Goal: Task Accomplishment & Management: Use online tool/utility

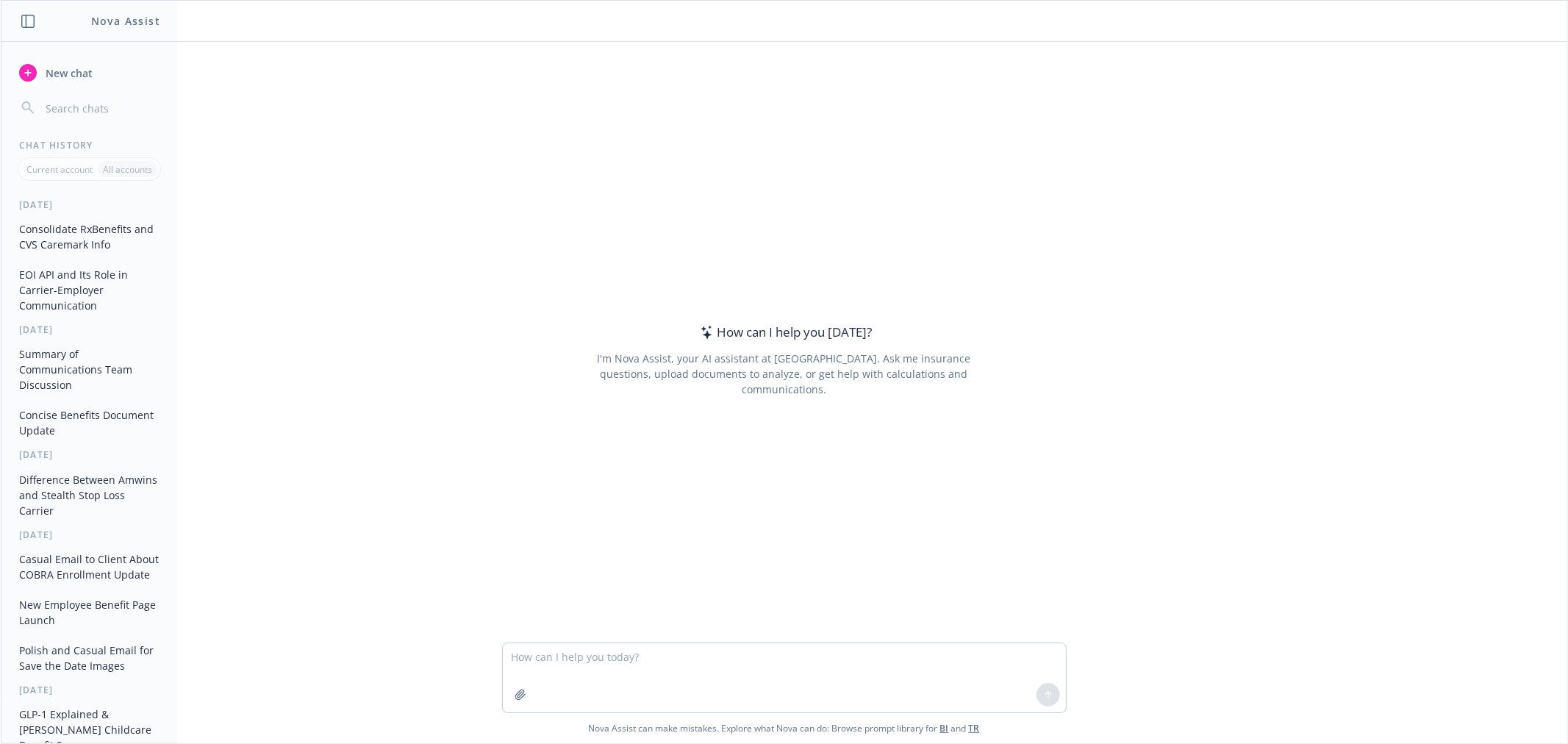
click at [93, 236] on button "Consolidate RxBenefits and CVS Caremark Info" at bounding box center [89, 237] width 152 height 40
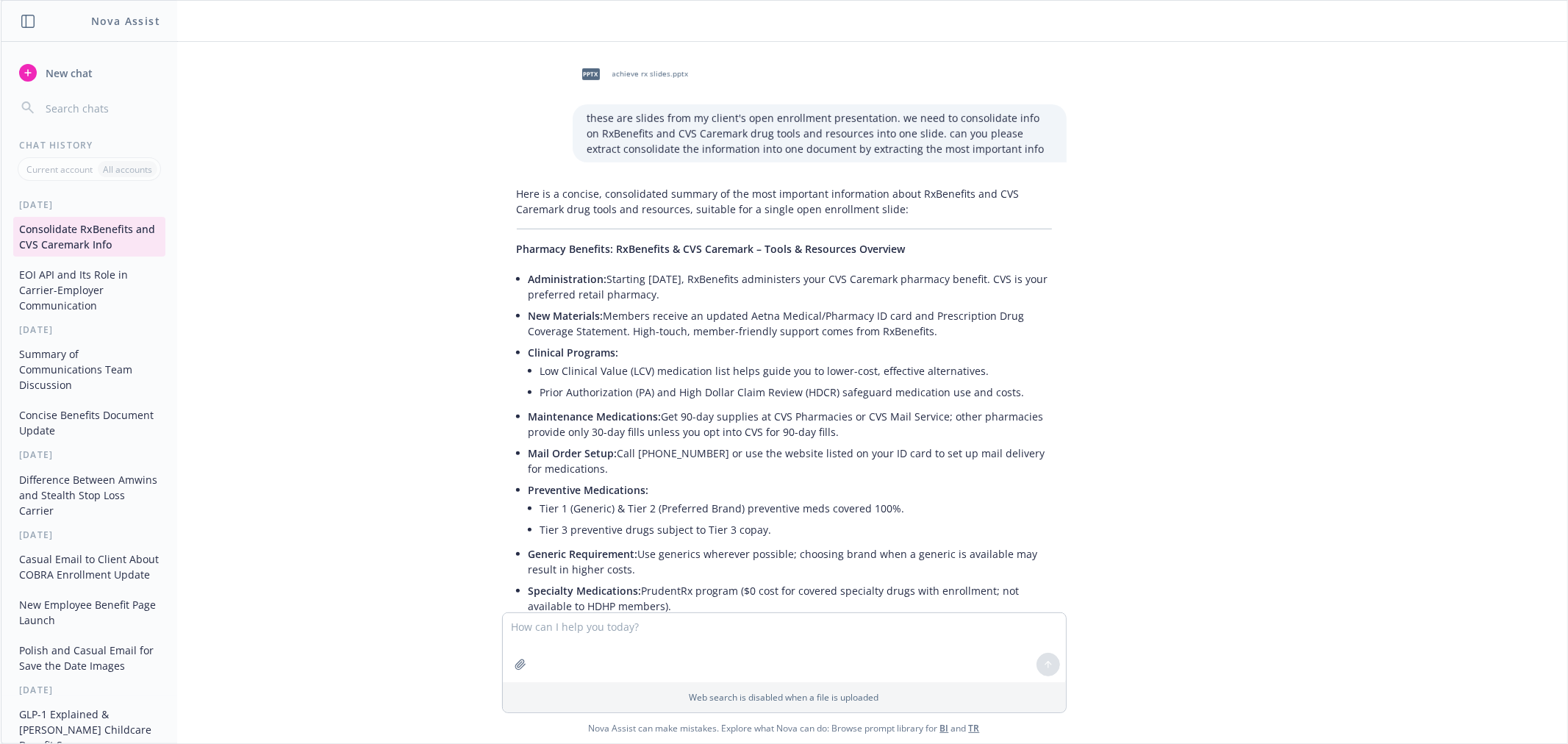
scroll to position [136, 0]
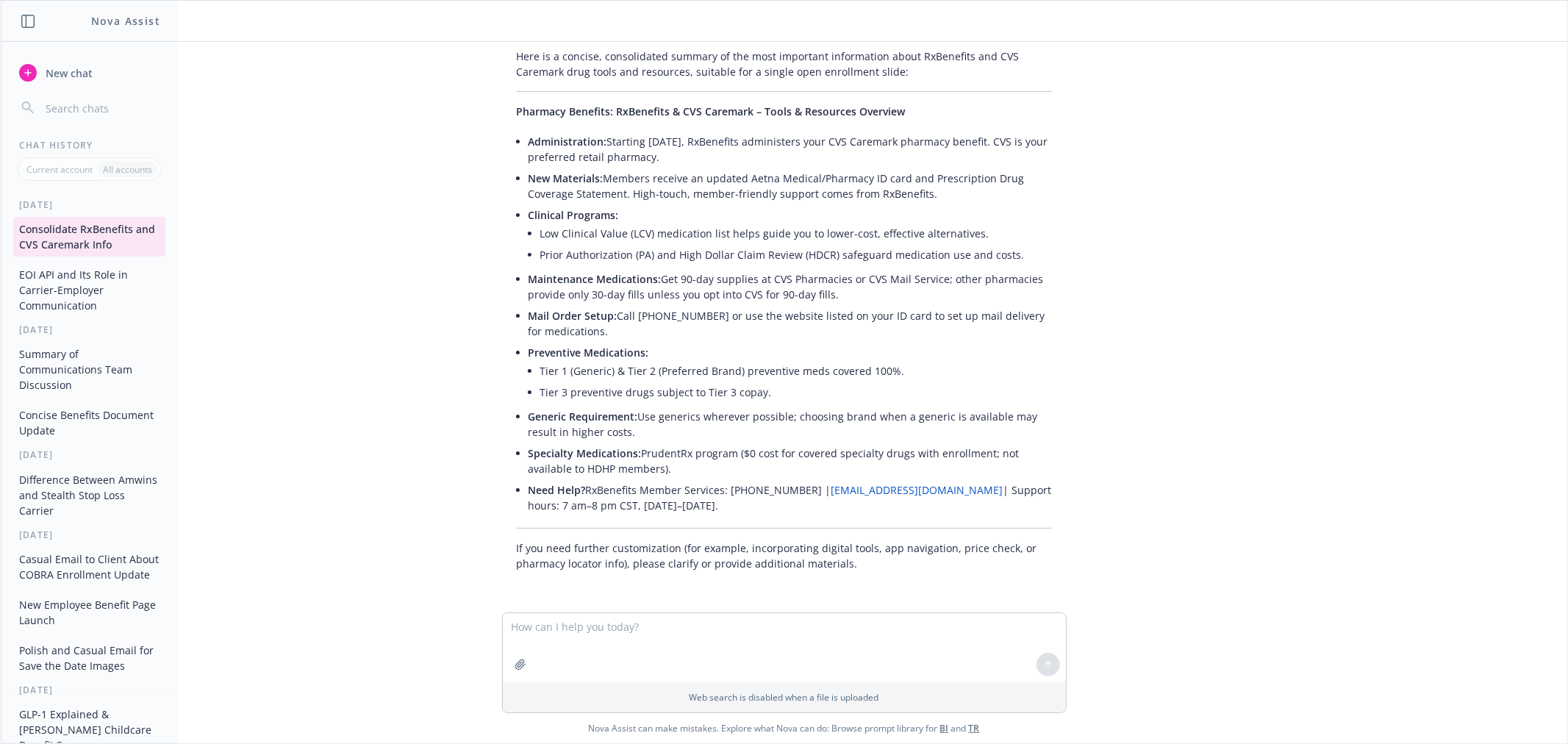
click at [1003, 253] on li "Prior Authorization (PA) and High Dollar Claim Review (HDCR) safeguard medicati…" at bounding box center [796, 255] width 512 height 21
click at [993, 255] on li "Prior Authorization (PA) and High Dollar Claim Review (HDCR) safeguard medicati…" at bounding box center [796, 255] width 512 height 21
click at [718, 640] on textarea at bounding box center [784, 648] width 563 height 69
click at [817, 648] on textarea "summarize this into a few sentences or bullets" at bounding box center [784, 648] width 563 height 69
paste textarea "]"
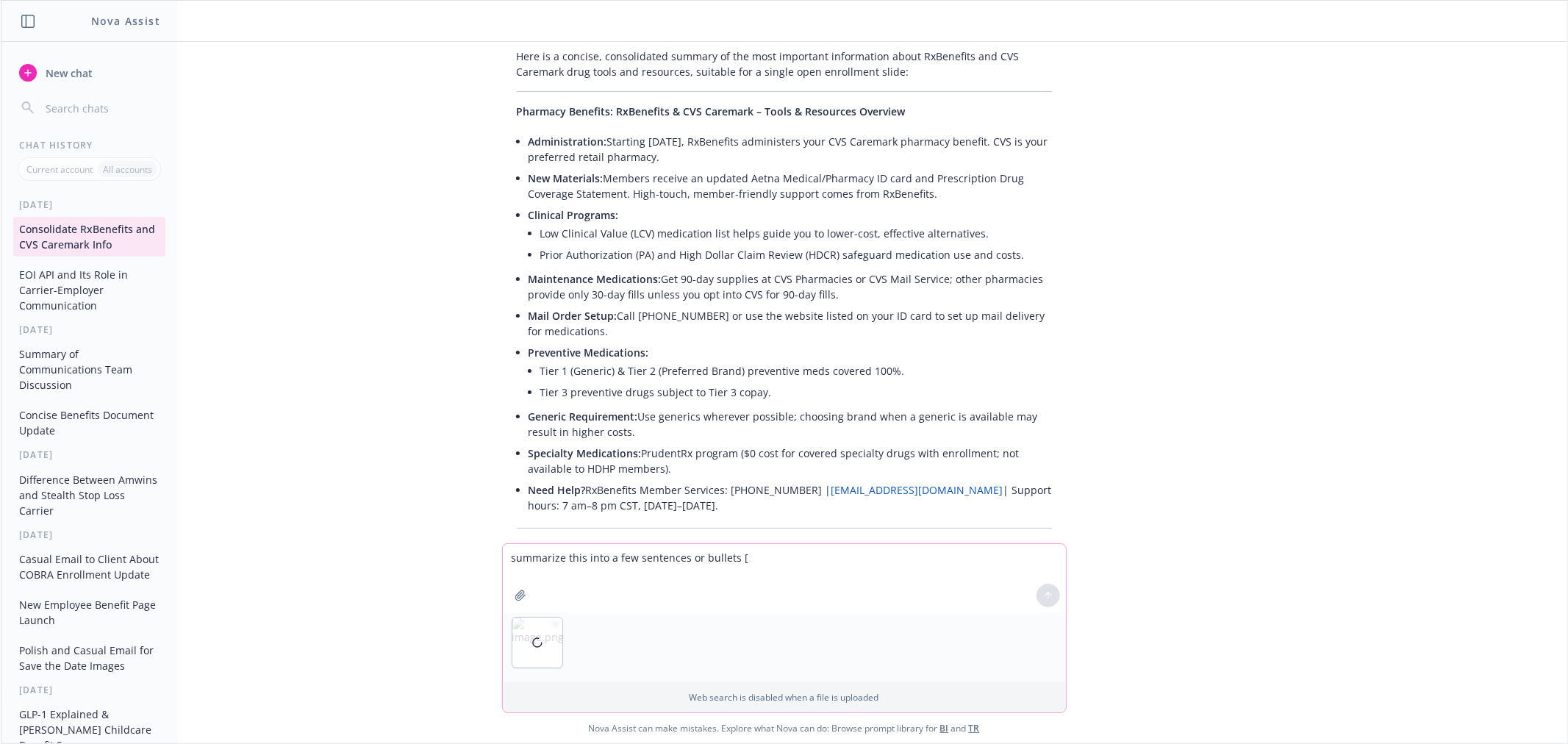
type textarea "summarize this into a few sentences or bullets []"
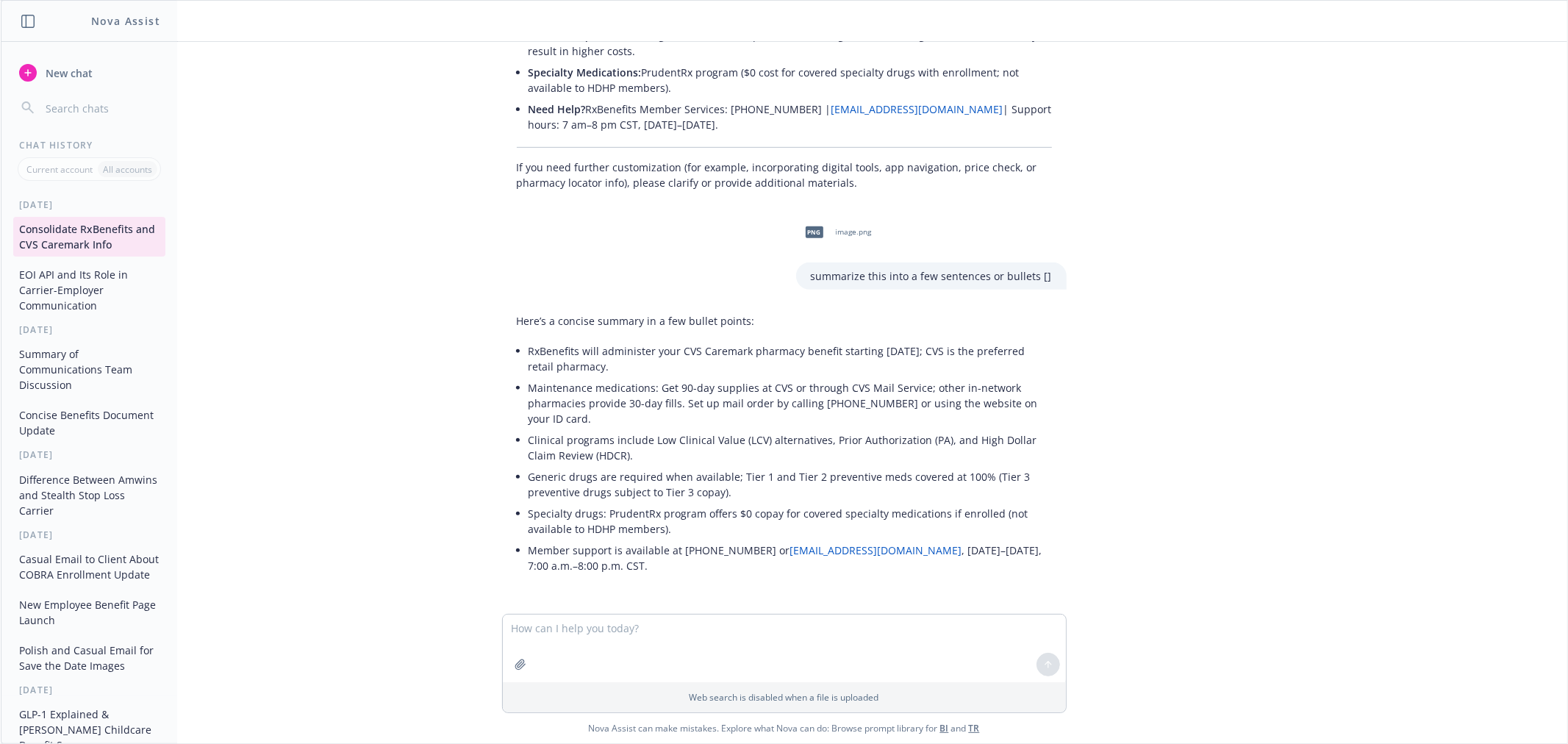
scroll to position [519, 0]
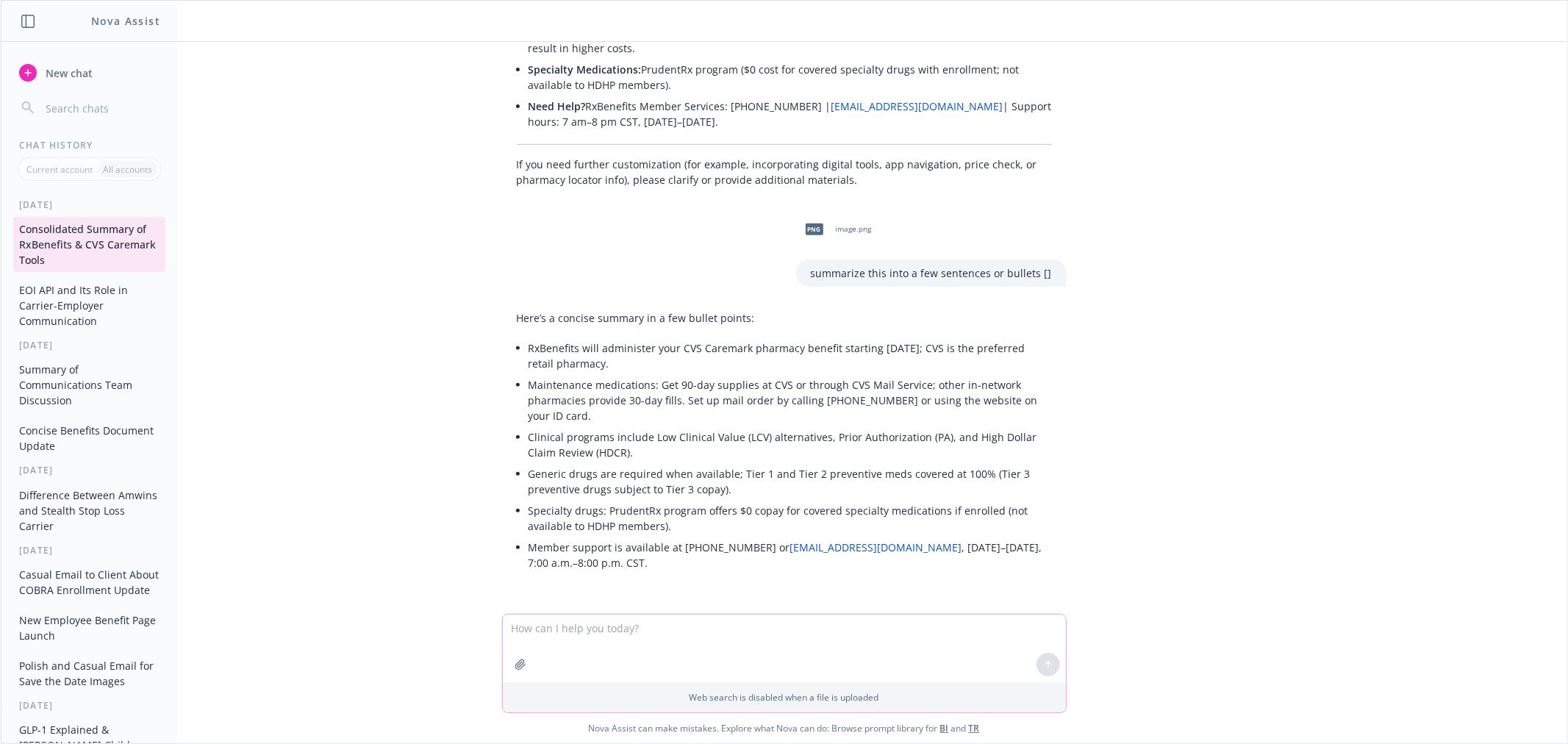
click at [762, 636] on textarea at bounding box center [784, 648] width 563 height 68
paste textarea "]"
type textarea "Consolidate this into a few bullets []"
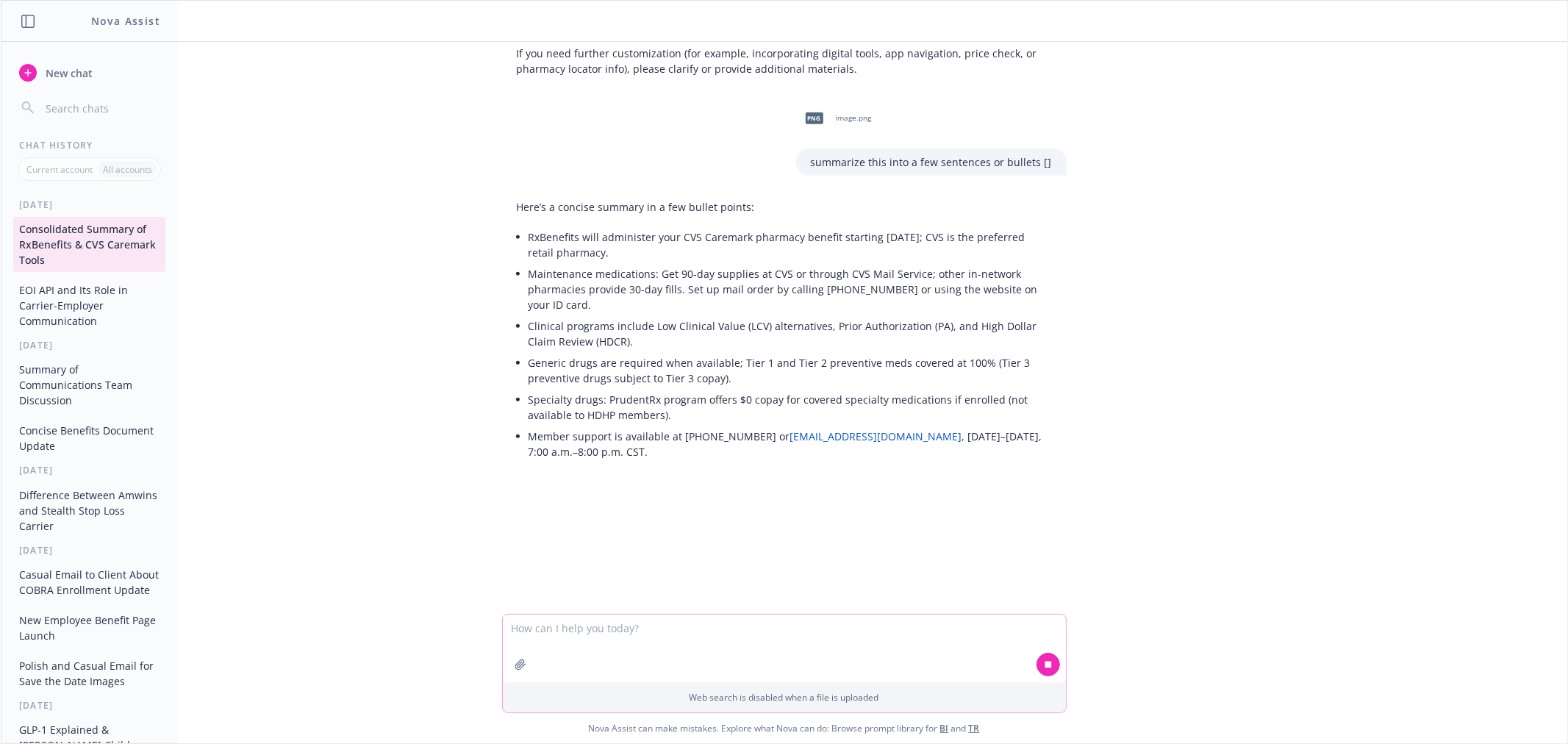
scroll to position [636, 0]
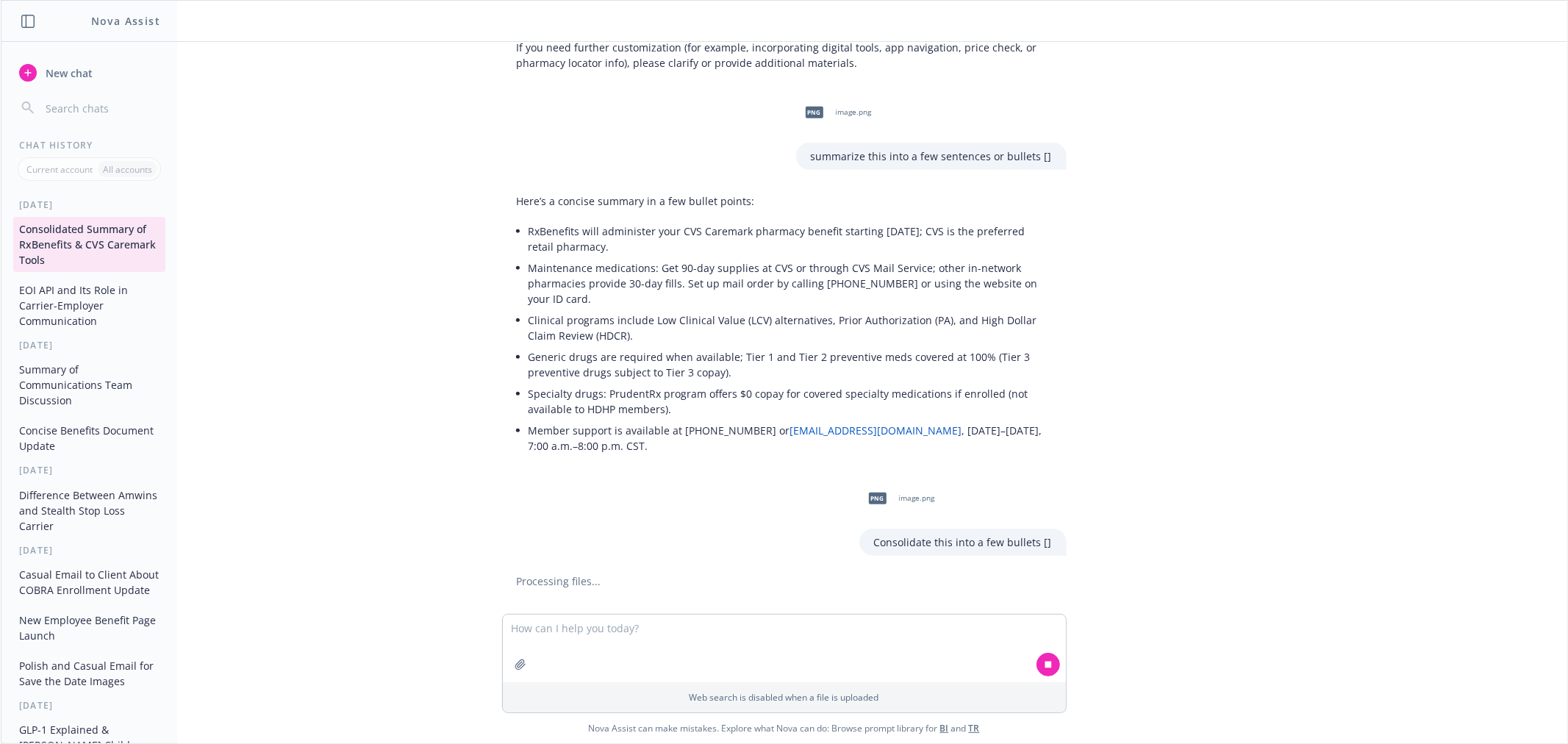
click at [1201, 434] on div "pptx achieve rx slides.pptx these are slides from my client's open enrollment p…" at bounding box center [784, 327] width 1566 height 572
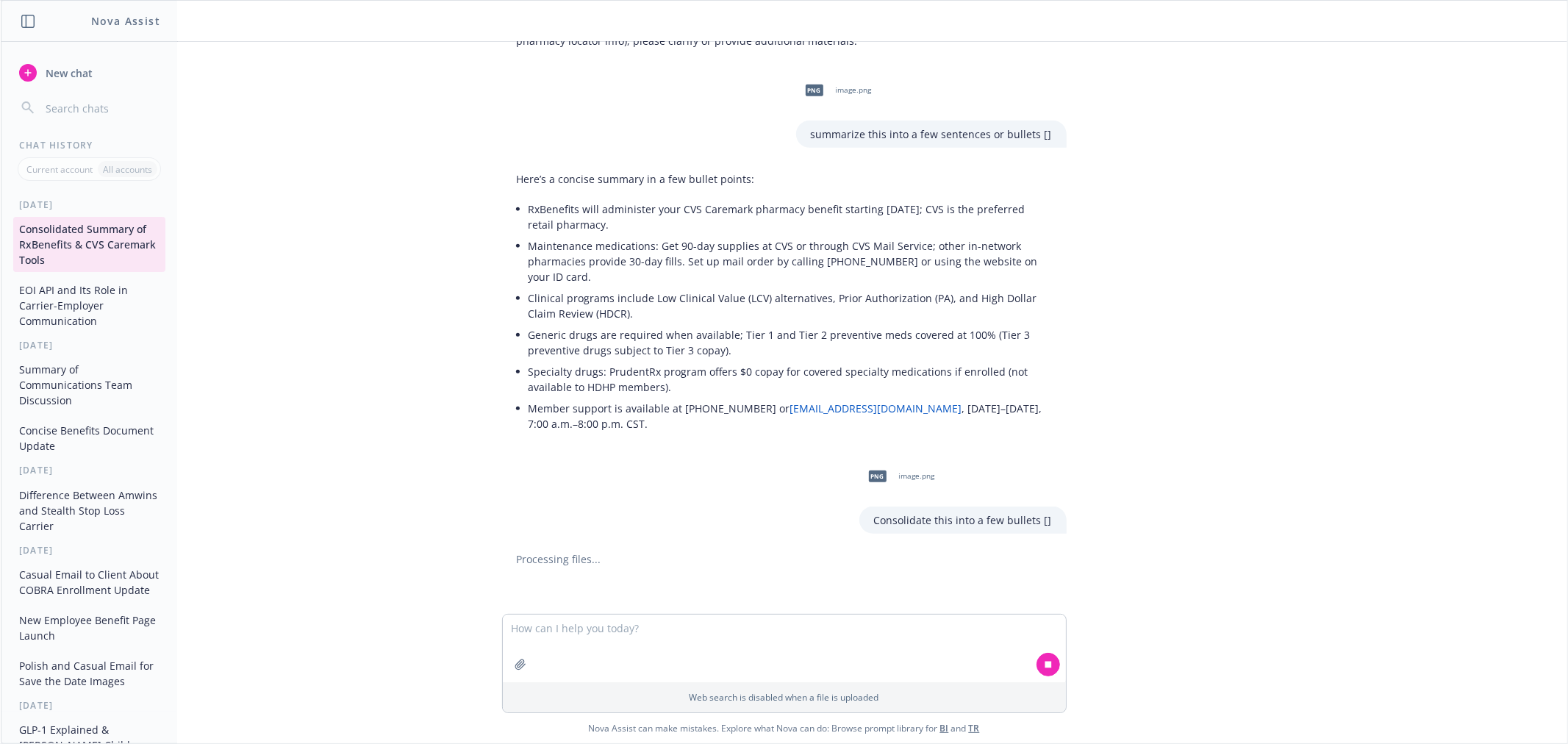
scroll to position [670, 0]
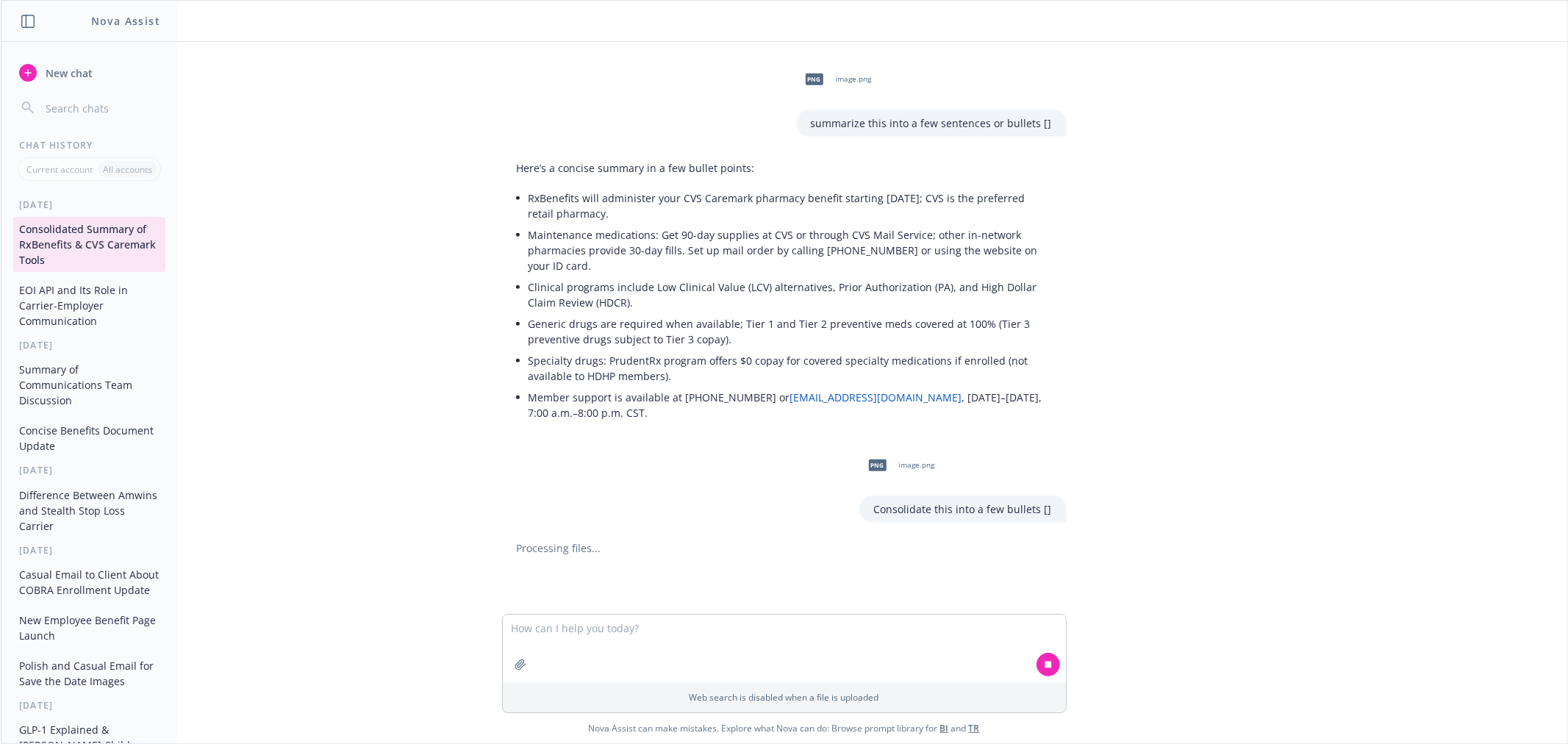
click at [1178, 440] on div "pptx achieve rx slides.pptx these are slides from my client's open enrollment p…" at bounding box center [784, 327] width 1566 height 572
click at [1213, 483] on div "pptx achieve rx slides.pptx these are slides from my client's open enrollment p…" at bounding box center [784, 327] width 1566 height 572
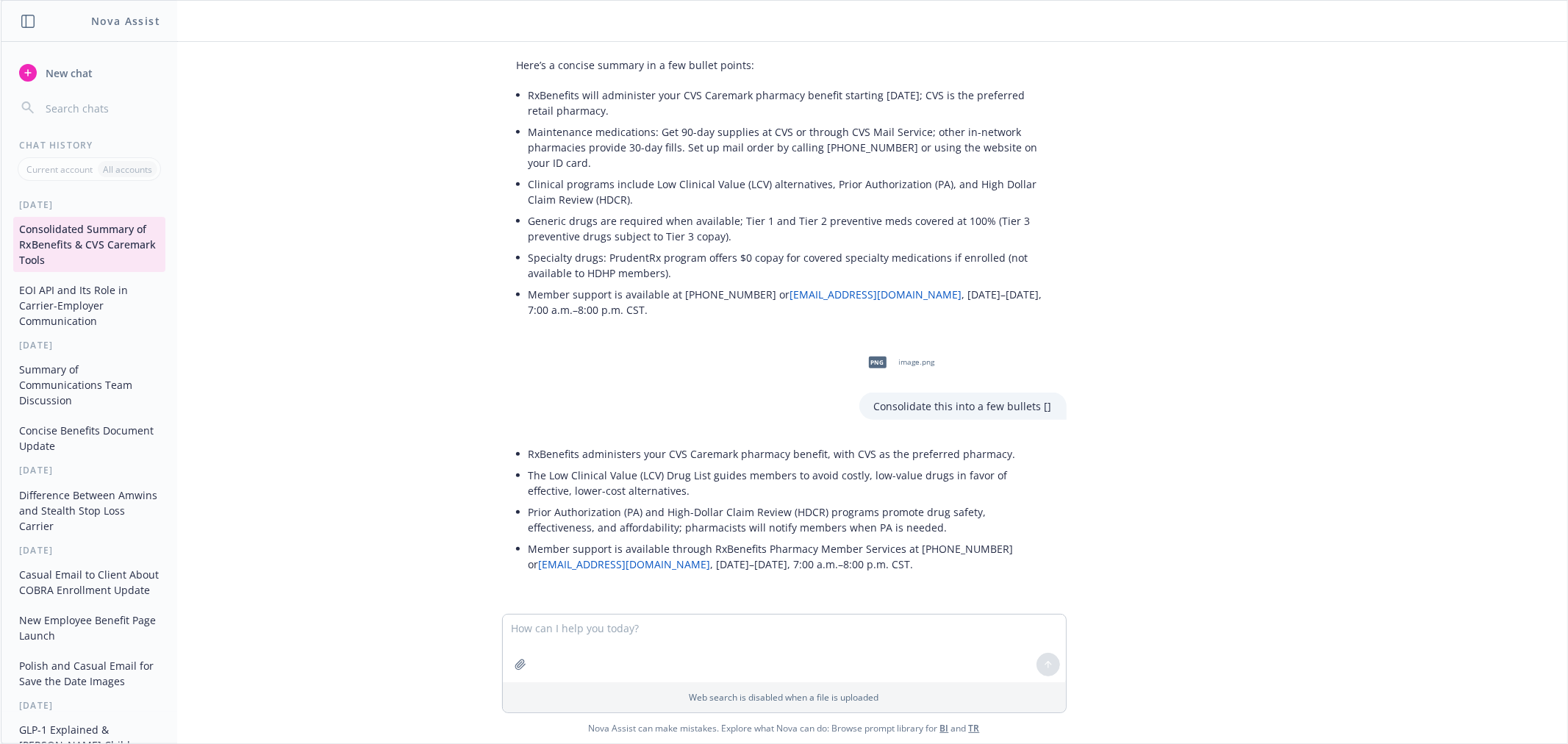
scroll to position [773, 0]
click at [871, 564] on li "Member support is available through RxBenefits Pharmacy Member Services at [PHO…" at bounding box center [790, 555] width 523 height 37
click at [862, 564] on li "Member support is available through RxBenefits Pharmacy Member Services at [PHO…" at bounding box center [790, 555] width 523 height 37
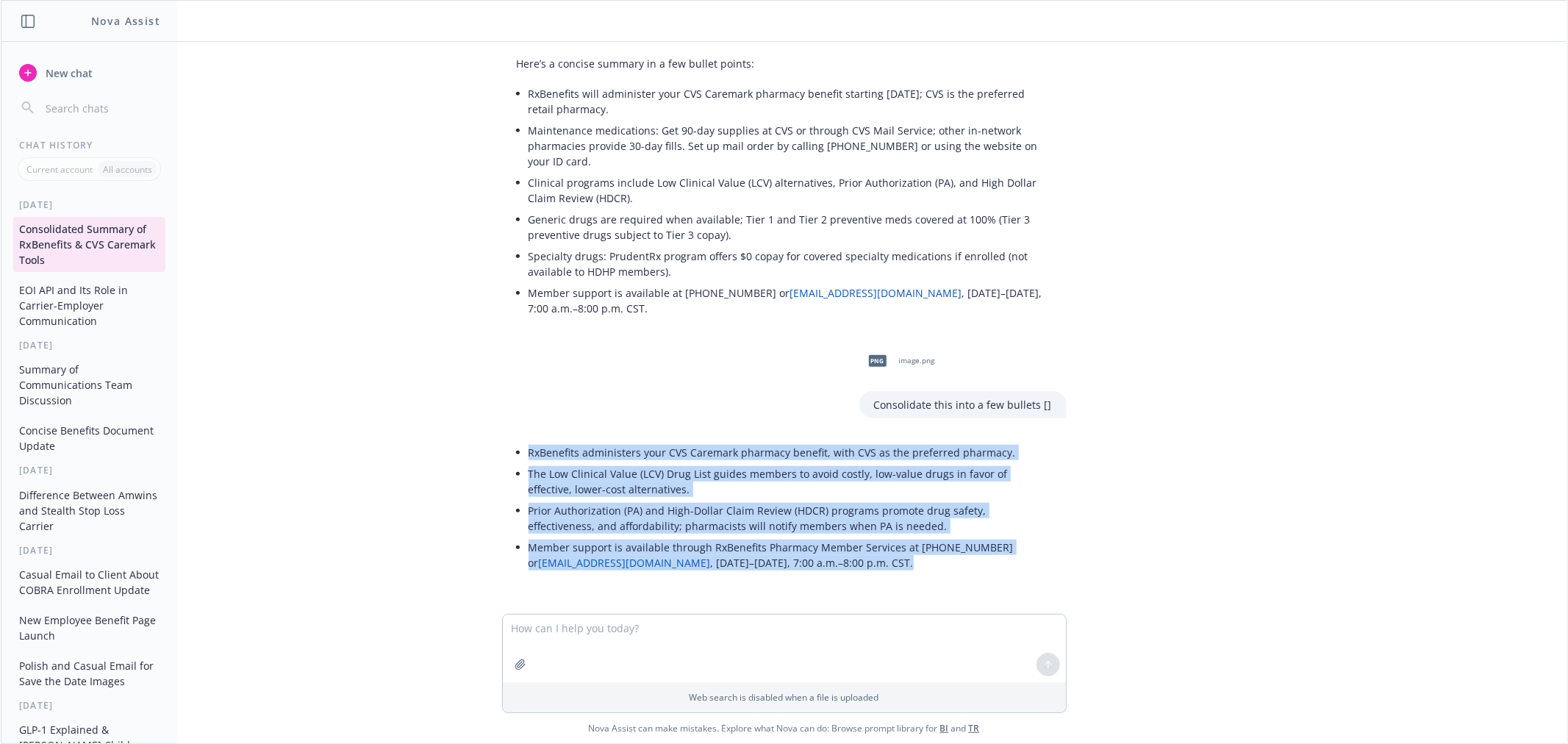
drag, startPoint x: 869, startPoint y: 565, endPoint x: 434, endPoint y: 456, distance: 448.4
click at [434, 456] on div "pptx achieve rx slides.pptx these are slides from my client's open enrollment p…" at bounding box center [784, 327] width 1566 height 572
copy ul "RxBenefits administers your CVS Caremark pharmacy benefit, with CVS as the pref…"
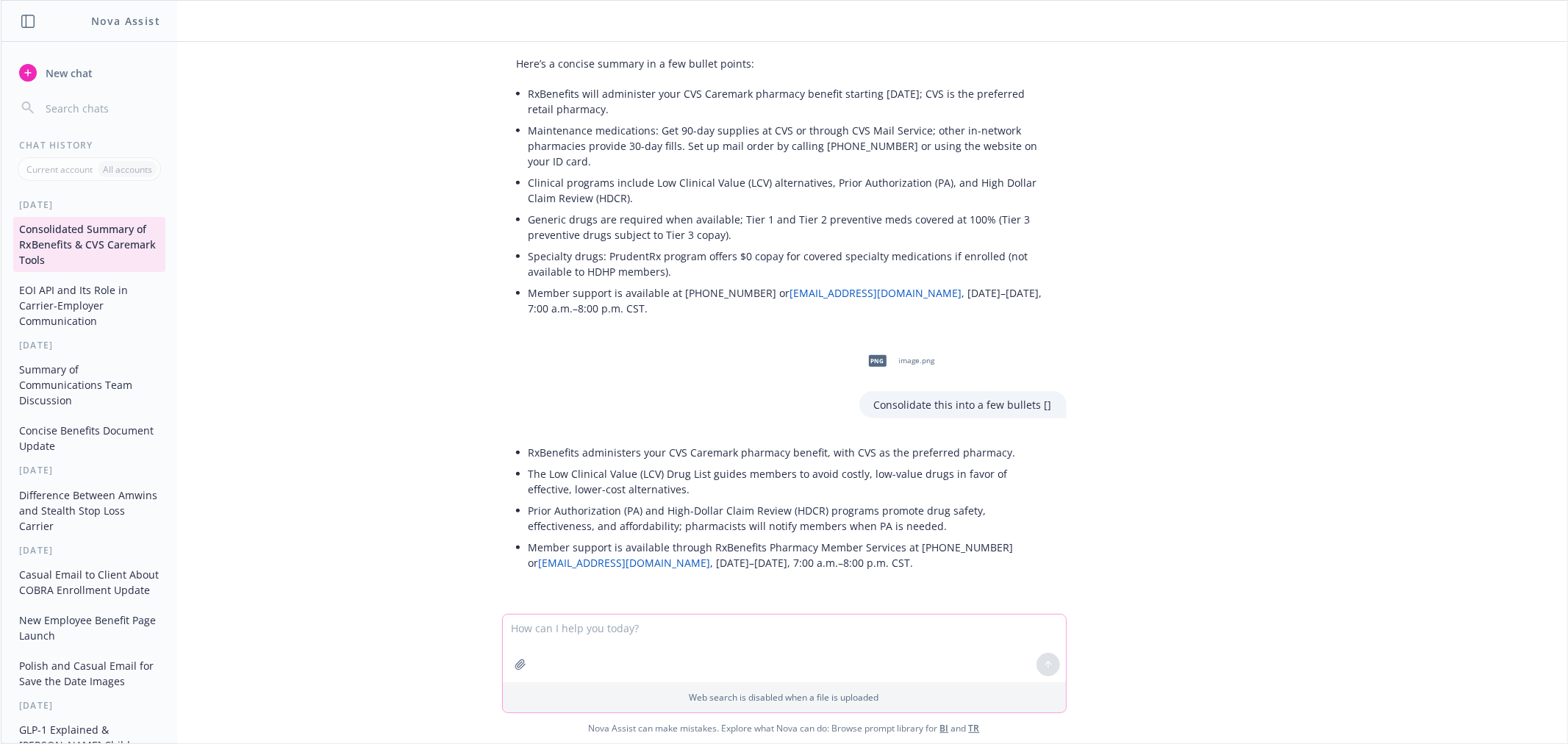
click at [811, 628] on textarea at bounding box center [784, 648] width 563 height 68
paste textarea "]"
type textarea "consolidate into bullets to take up a half page []"
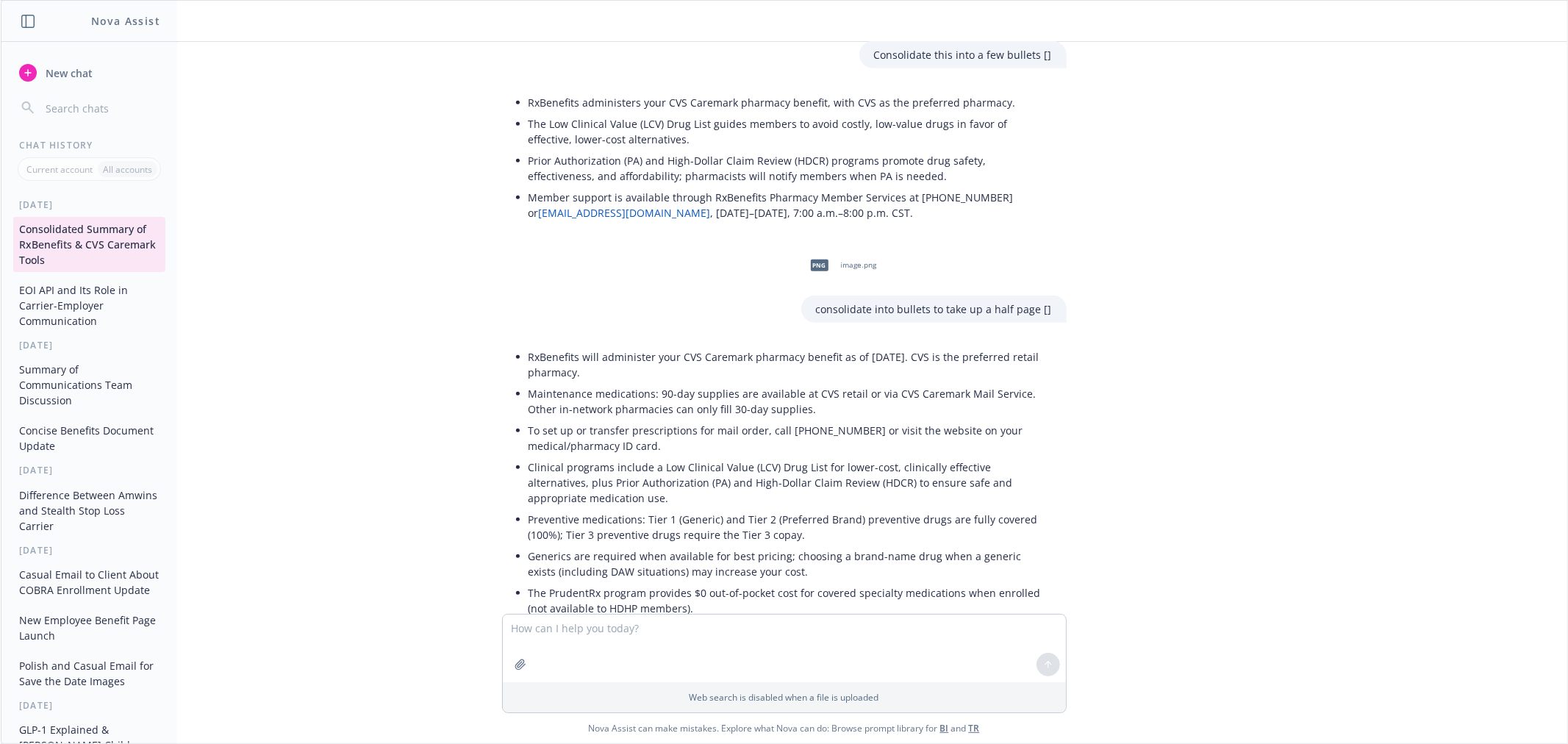
scroll to position [1206, 0]
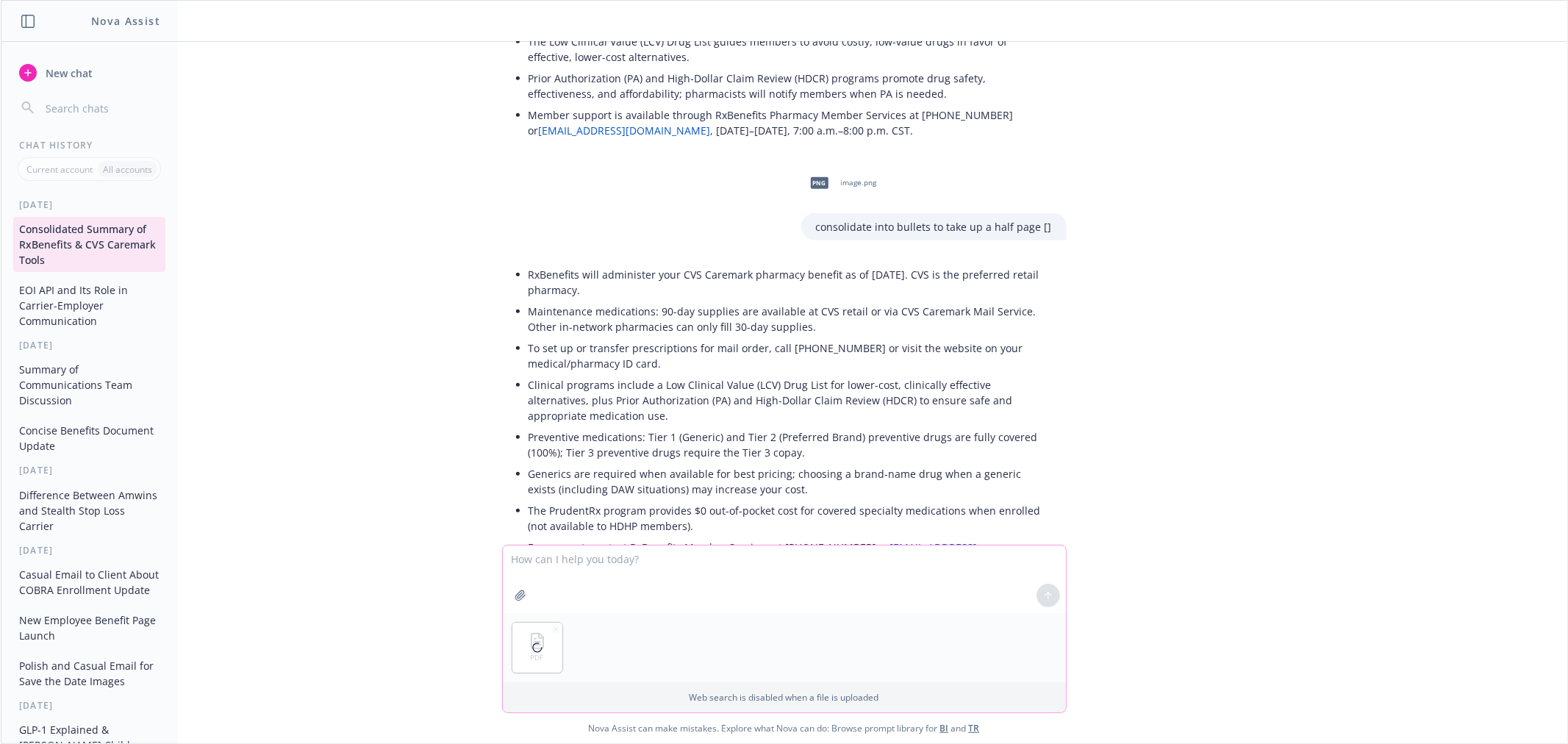
click at [572, 565] on textarea at bounding box center [784, 579] width 563 height 68
type textarea "u"
type textarea "create content for a page in the benefit guide using this flyer. this needs to …"
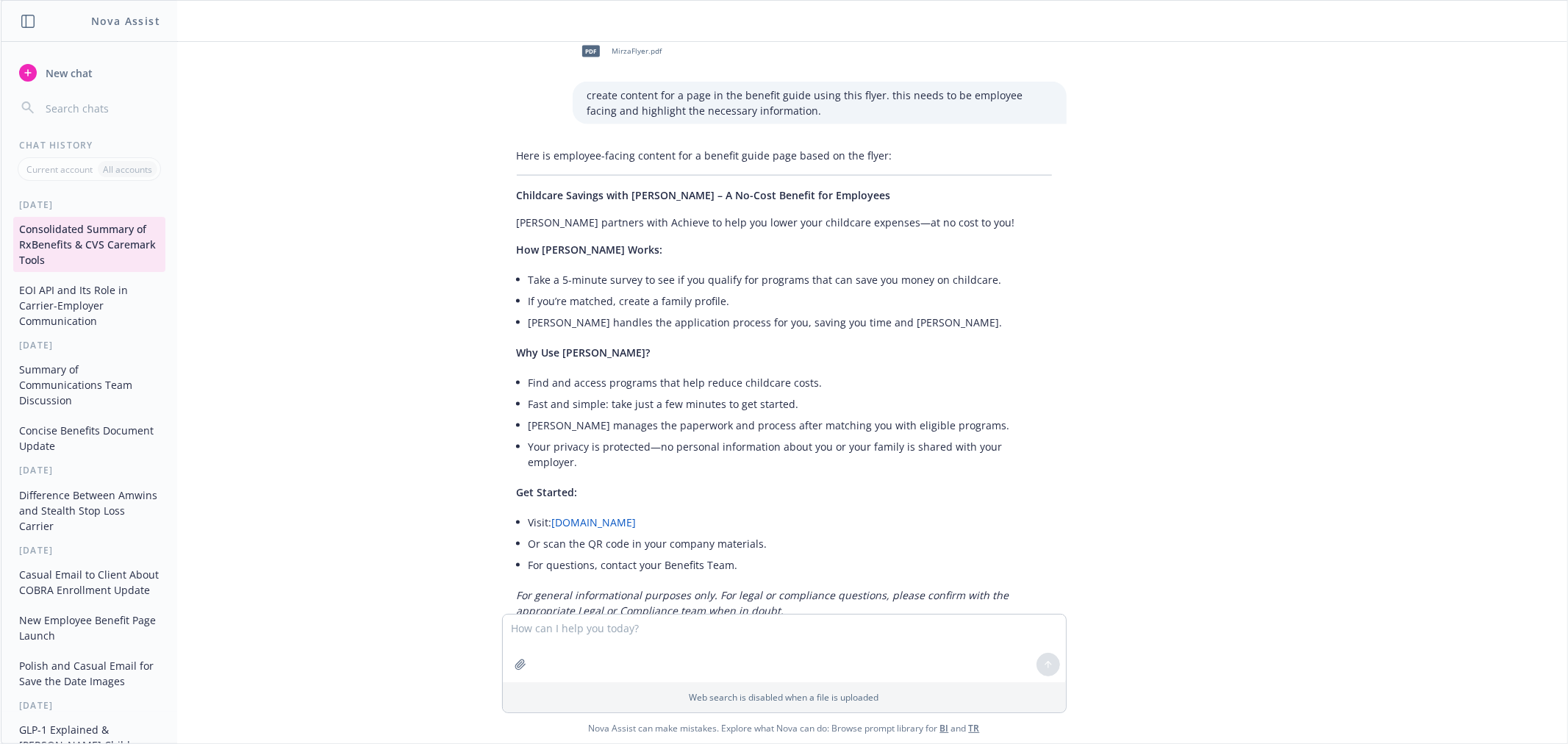
scroll to position [1799, 0]
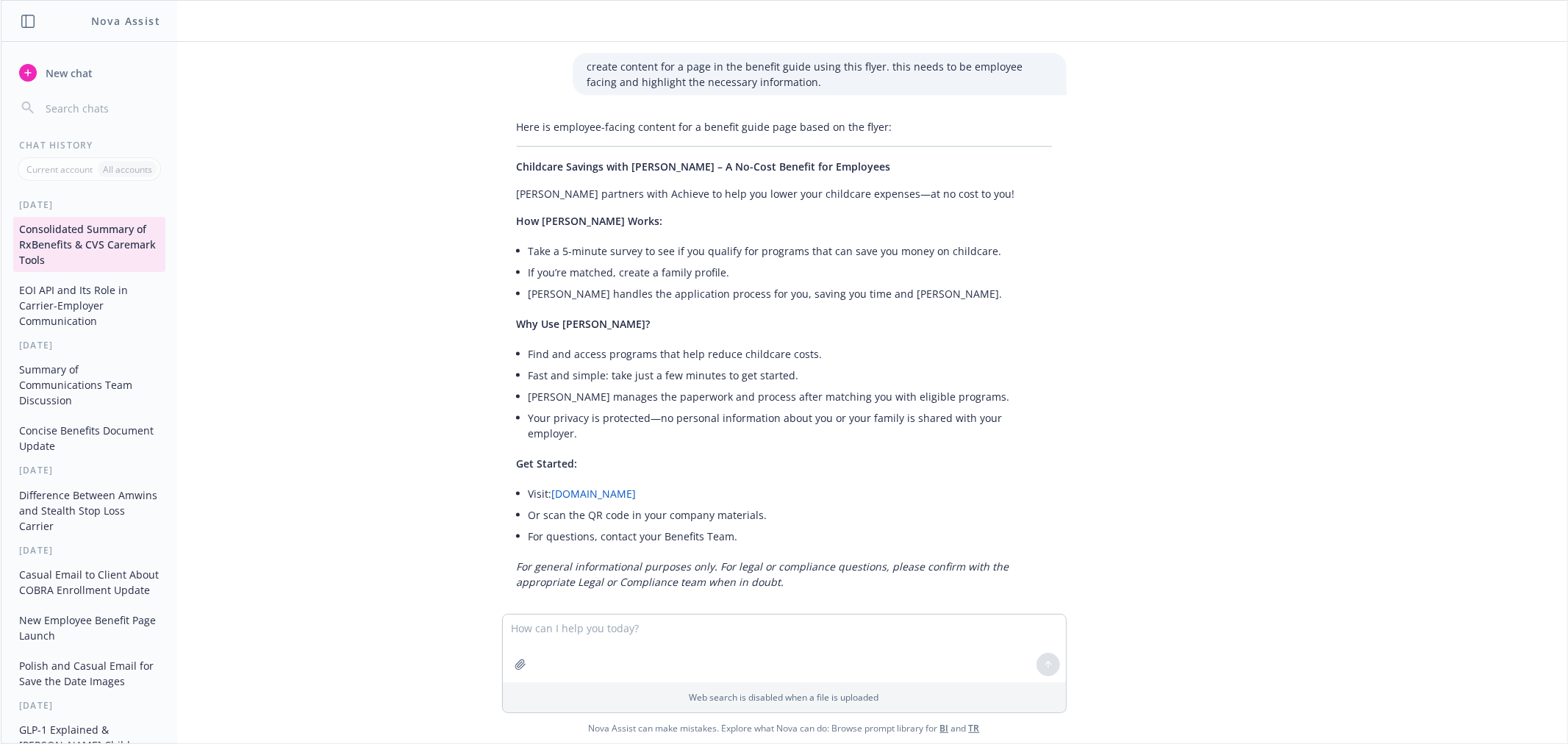
click at [461, 457] on div "pptx achieve rx slides.pptx these are slides from my client's open enrollment p…" at bounding box center [784, 327] width 1566 height 572
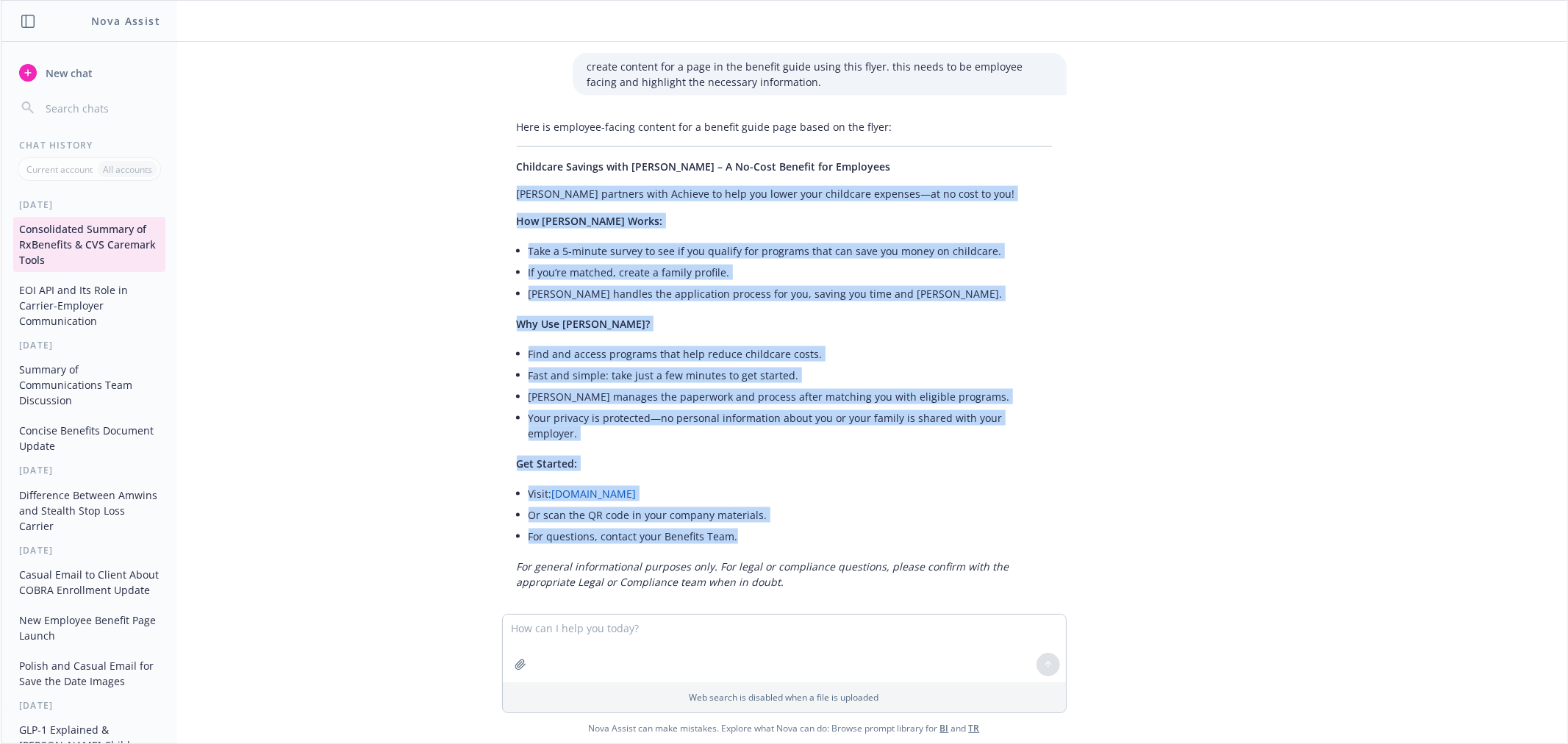
drag, startPoint x: 740, startPoint y: 519, endPoint x: 491, endPoint y: 193, distance: 410.2
click at [502, 193] on div "Here is employee-facing content for a benefit guide page based on the flyer: Ch…" at bounding box center [784, 354] width 565 height 483
copy div "[PERSON_NAME] partners with Achieve to help you lower your childcare expenses—a…"
